Goal: Task Accomplishment & Management: Manage account settings

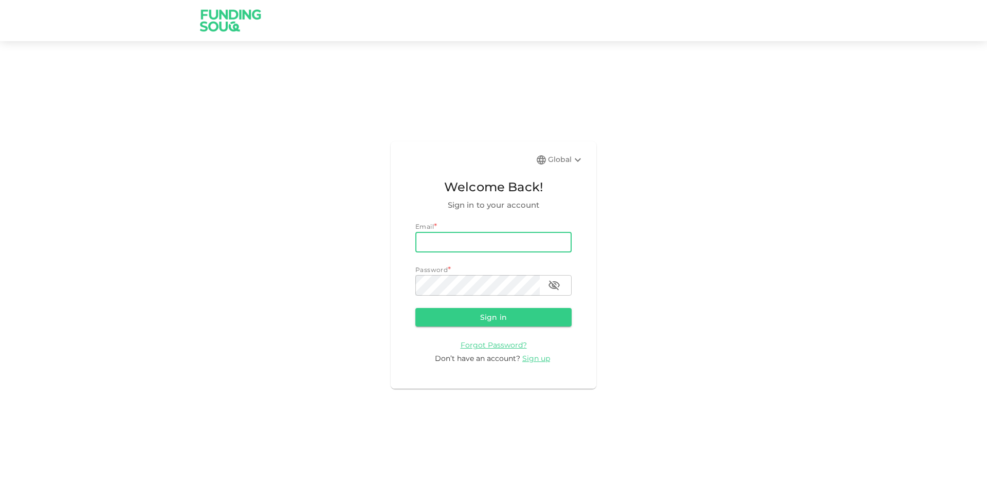
click at [480, 238] on input "email" at bounding box center [493, 242] width 156 height 21
type input "[EMAIL_ADDRESS][DOMAIN_NAME]"
click at [415, 308] on button "Sign in" at bounding box center [493, 317] width 156 height 19
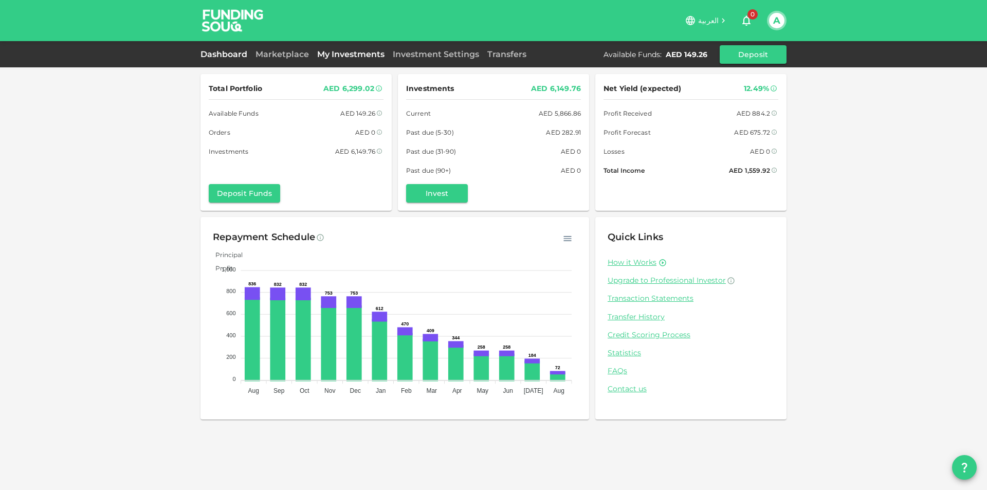
click at [336, 54] on link "My Investments" at bounding box center [351, 54] width 76 height 10
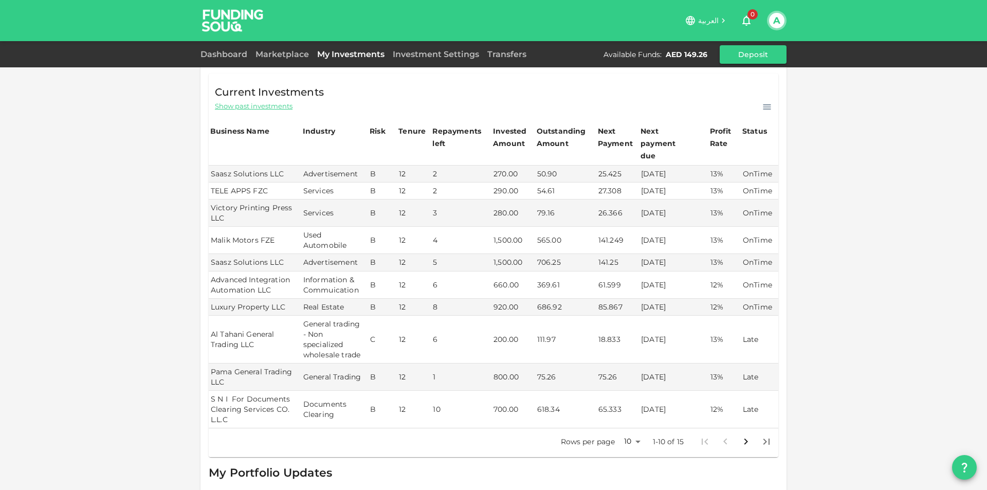
scroll to position [206, 0]
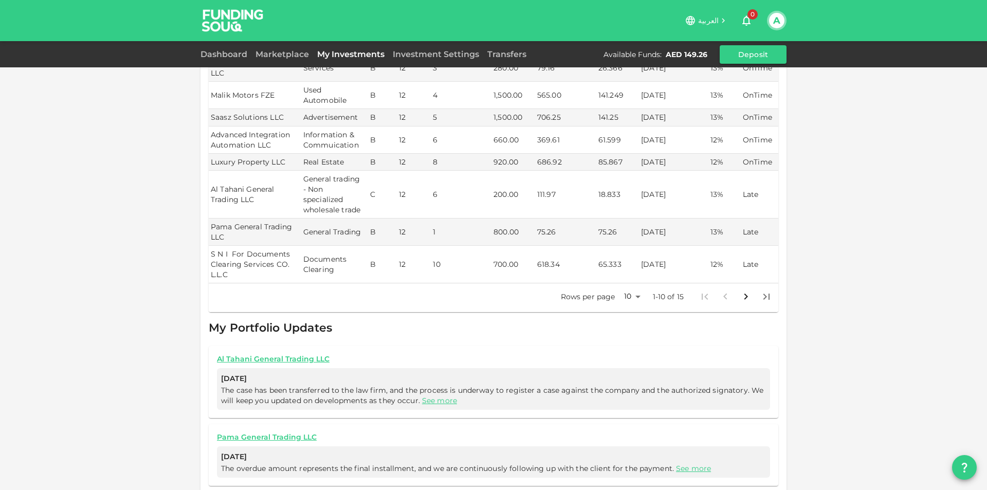
click at [634, 287] on body "العربية 0 A Dashboard Marketplace My Investments Investment Settings Transfers …" at bounding box center [493, 245] width 987 height 490
click at [629, 323] on li "25" at bounding box center [628, 319] width 31 height 19
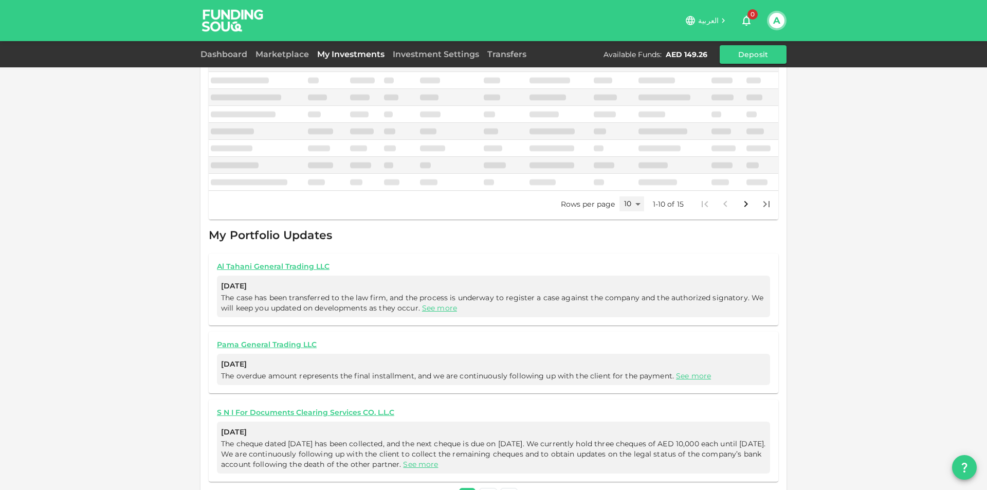
type input "25"
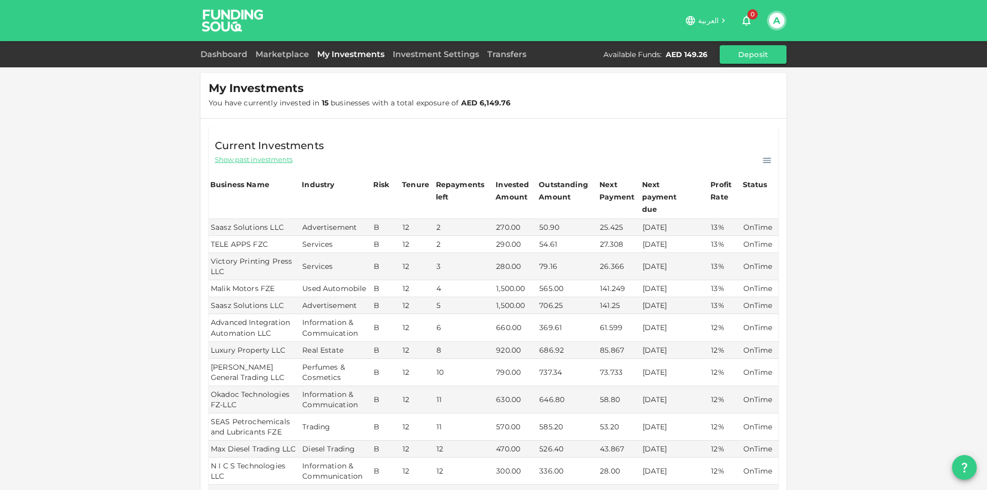
scroll to position [0, 0]
